Goal: Communication & Community: Answer question/provide support

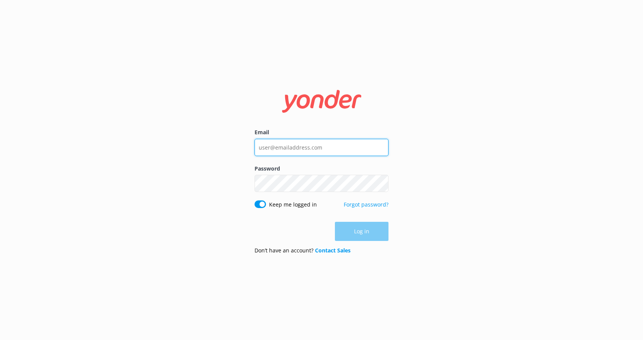
type input "[EMAIL_ADDRESS][DOMAIN_NAME]"
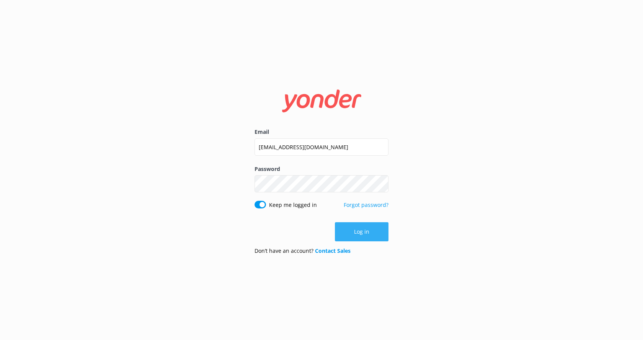
click at [361, 234] on button "Log in" at bounding box center [362, 231] width 54 height 19
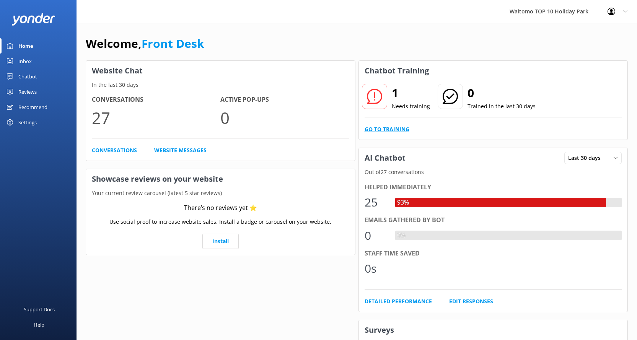
click at [389, 126] on link "Go to Training" at bounding box center [387, 129] width 45 height 8
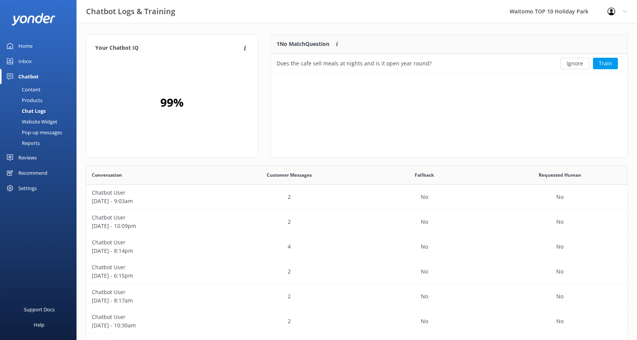
scroll to position [33, 351]
click at [581, 62] on button "Ignore" at bounding box center [574, 63] width 29 height 11
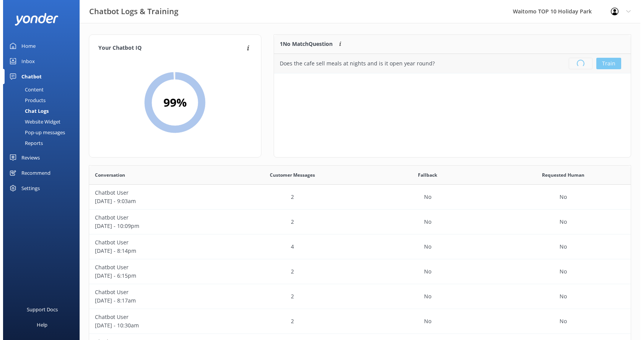
scroll to position [90, 351]
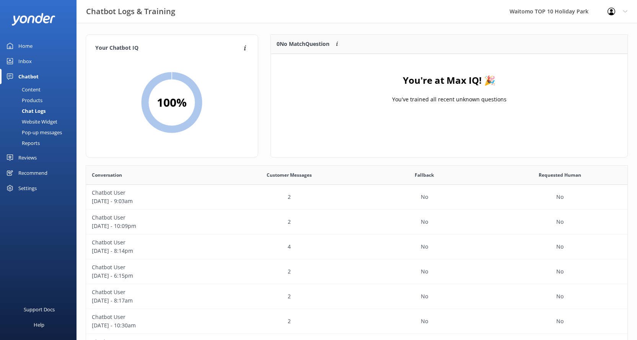
click at [23, 60] on div "Inbox" at bounding box center [24, 61] width 13 height 15
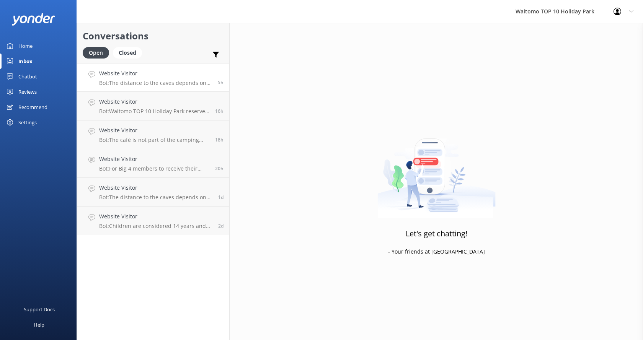
click at [174, 86] on link "Website Visitor Bot: The distance to the caves depends on the tour you’ve booke…" at bounding box center [153, 77] width 152 height 29
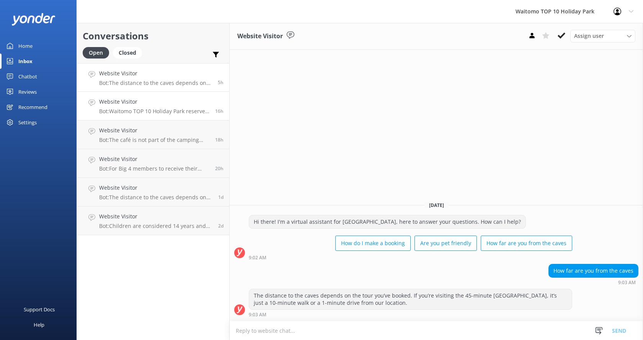
click at [171, 101] on h4 "Website Visitor" at bounding box center [154, 102] width 110 height 8
click at [148, 132] on h4 "Website Visitor" at bounding box center [154, 130] width 110 height 8
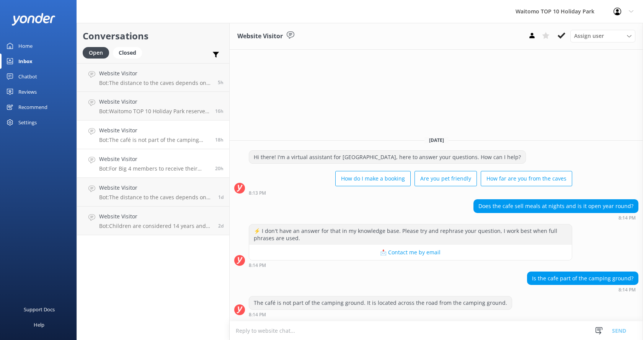
click at [119, 161] on h4 "Website Visitor" at bounding box center [154, 159] width 110 height 8
